Goal: Information Seeking & Learning: Learn about a topic

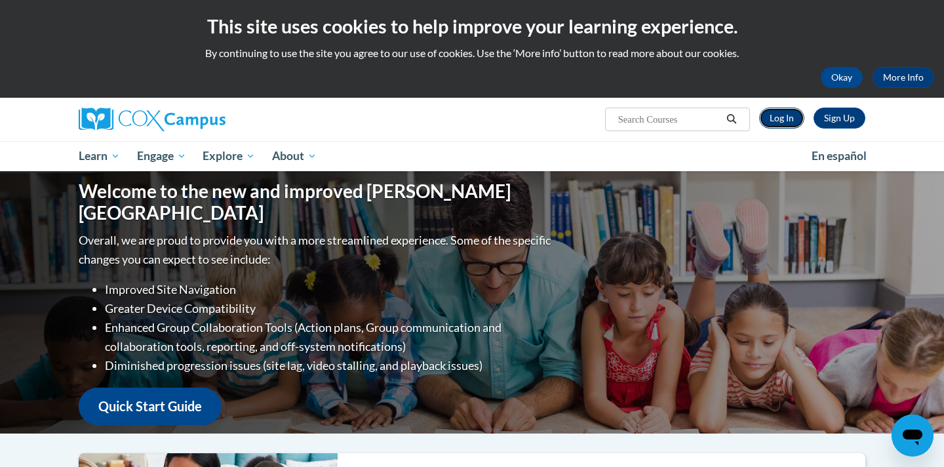
click at [785, 119] on link "Log In" at bounding box center [781, 117] width 45 height 21
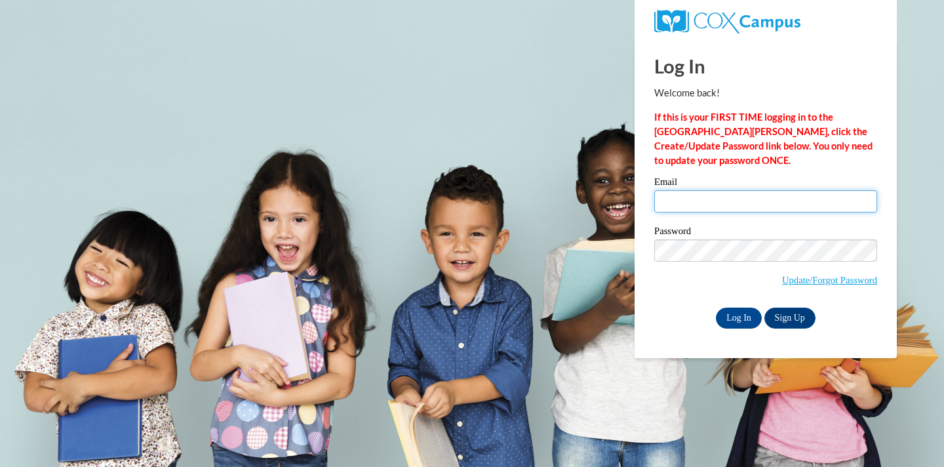
click at [732, 206] on input "Email" at bounding box center [765, 201] width 223 height 22
type input "[EMAIL_ADDRESS][DOMAIN_NAME]"
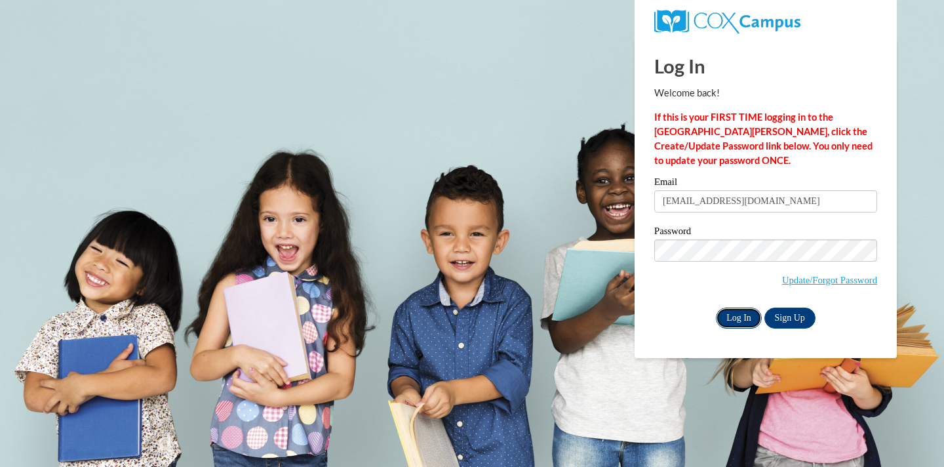
click at [736, 315] on input "Log In" at bounding box center [739, 317] width 46 height 21
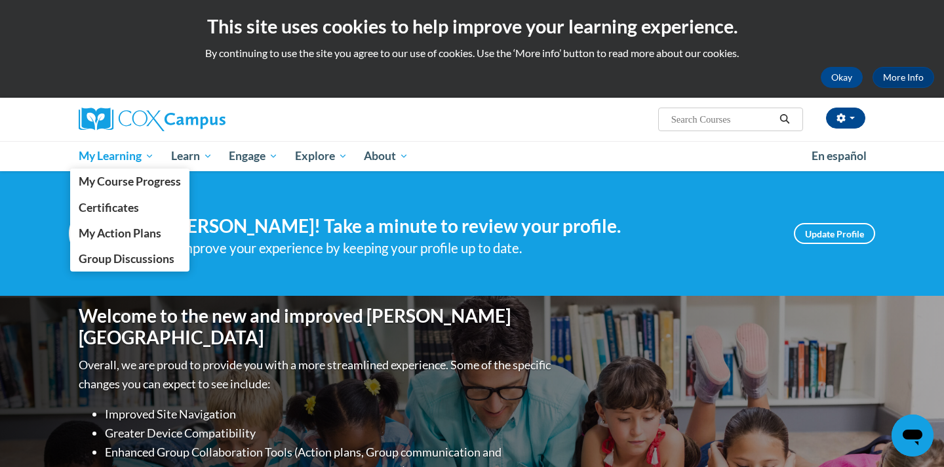
click at [125, 162] on span "My Learning" at bounding box center [116, 156] width 75 height 16
click at [123, 180] on span "My Course Progress" at bounding box center [130, 181] width 102 height 14
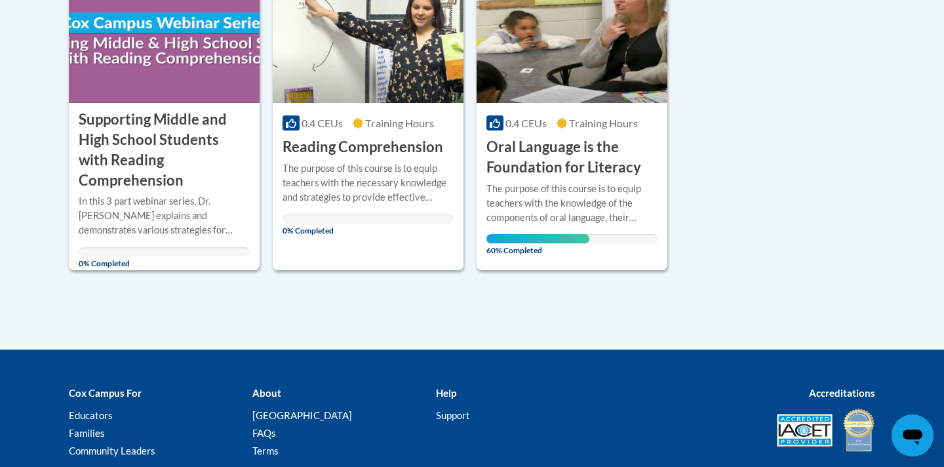
scroll to position [369, 0]
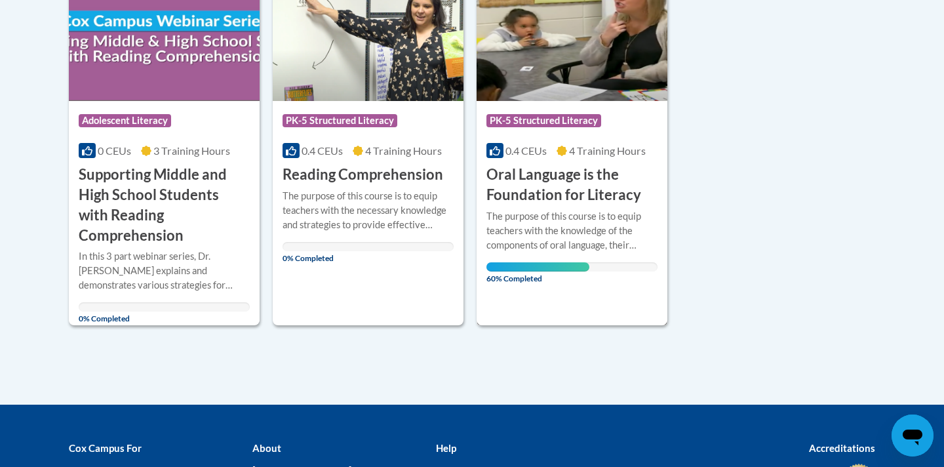
click at [600, 76] on img at bounding box center [571, 34] width 191 height 134
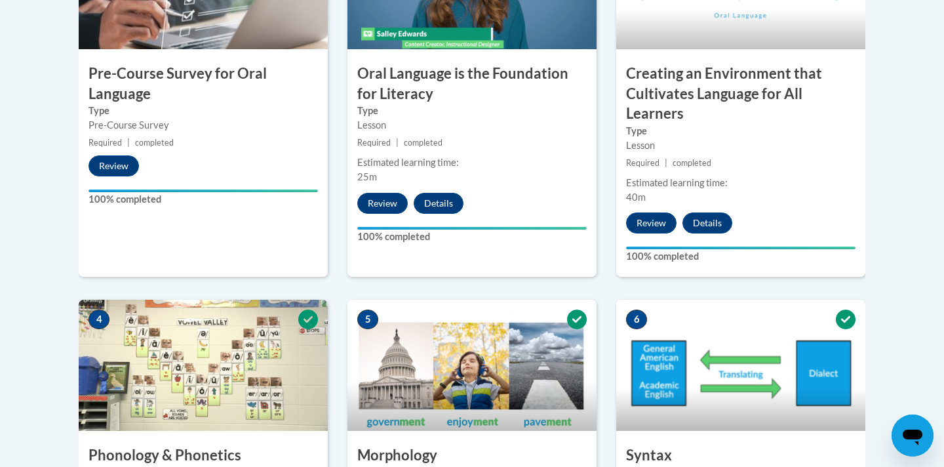
scroll to position [518, 0]
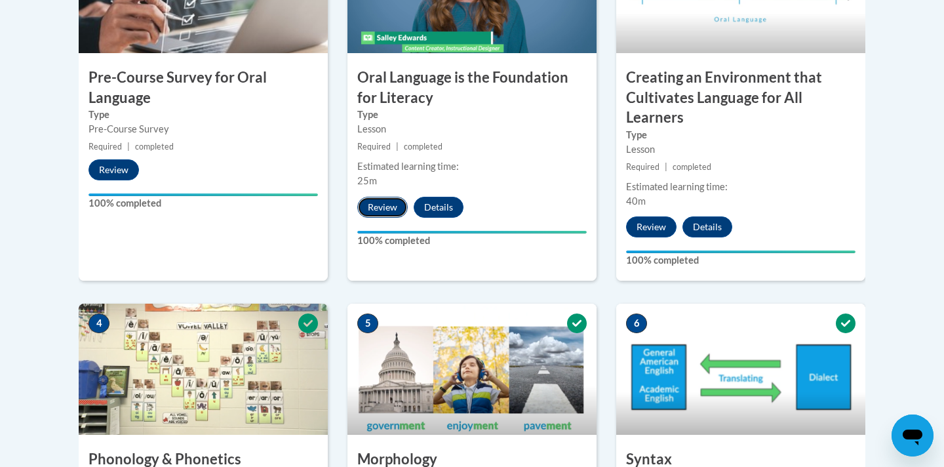
click at [383, 207] on button "Review" at bounding box center [382, 207] width 50 height 21
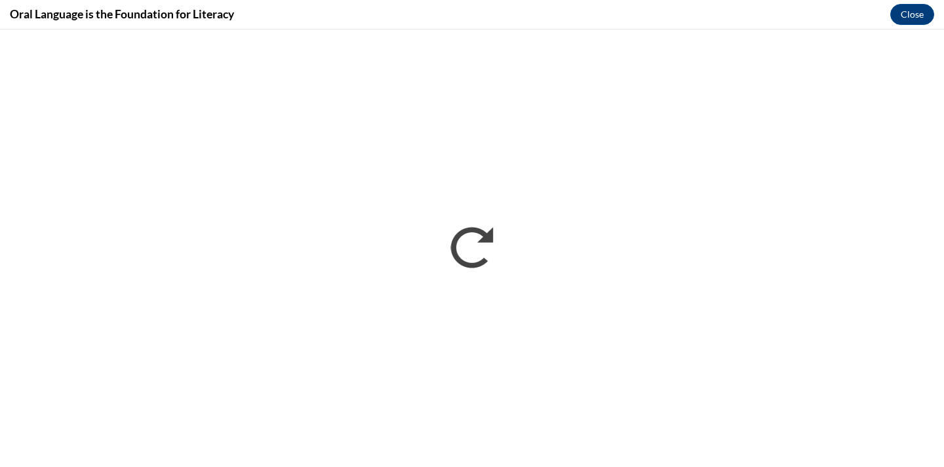
scroll to position [0, 0]
